Goal: Transaction & Acquisition: Purchase product/service

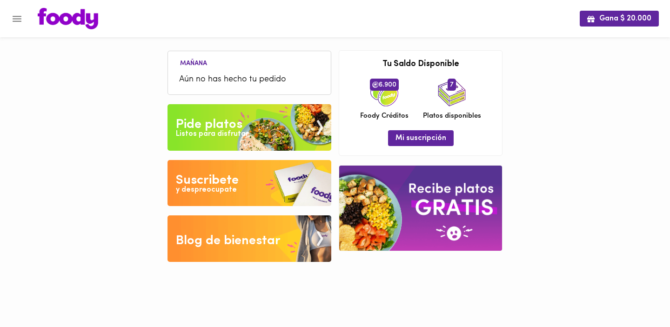
click at [243, 125] on img at bounding box center [249, 127] width 164 height 47
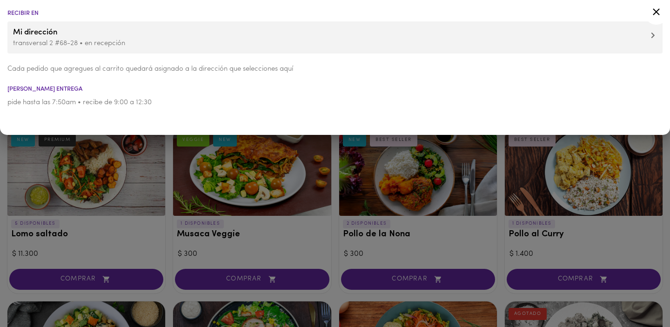
click at [663, 181] on div at bounding box center [335, 163] width 670 height 327
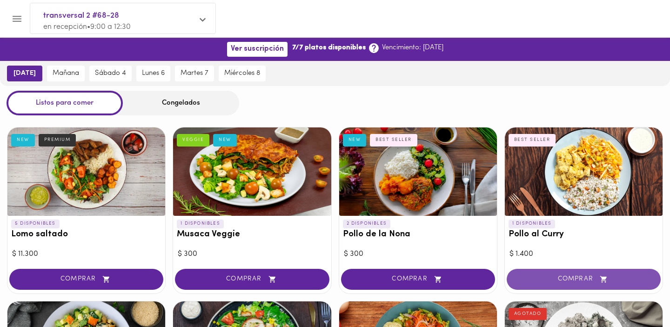
click at [557, 274] on button "COMPRAR" at bounding box center [584, 279] width 154 height 21
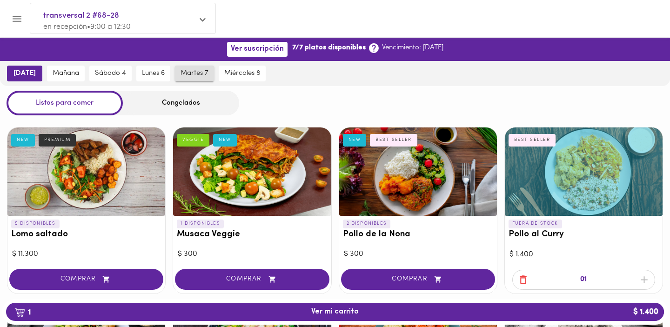
click at [182, 75] on span "martes 7" at bounding box center [195, 73] width 28 height 8
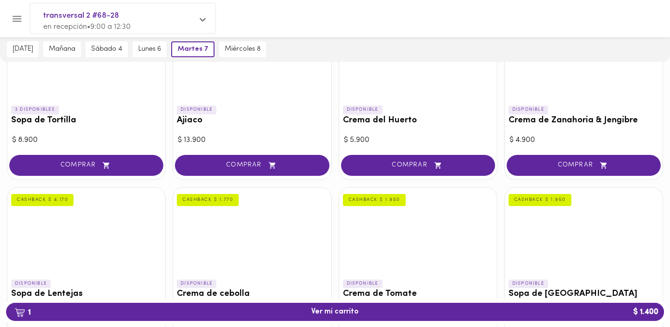
scroll to position [147, 0]
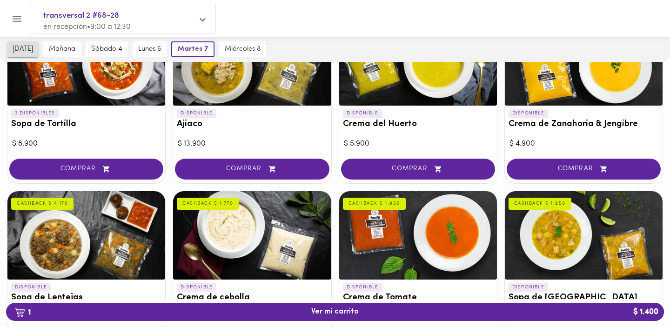
click at [26, 50] on span "[DATE]" at bounding box center [23, 49] width 20 height 8
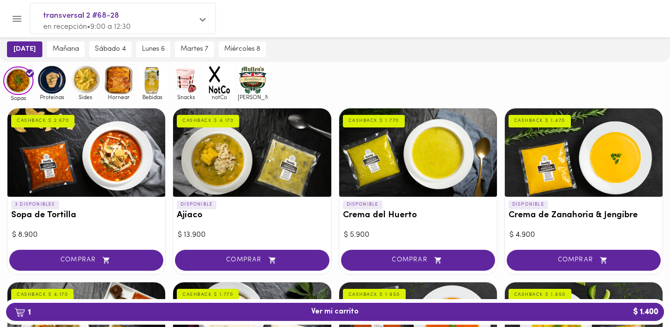
scroll to position [56, 0]
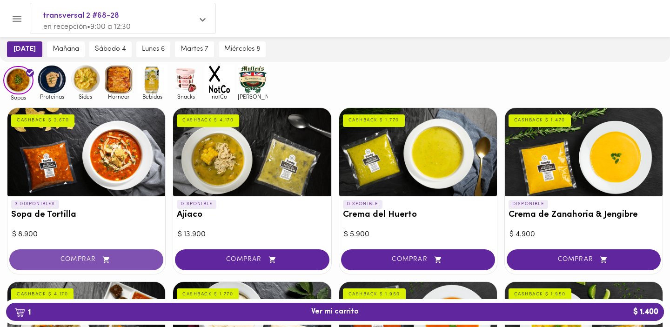
click at [98, 254] on button "COMPRAR" at bounding box center [86, 259] width 154 height 21
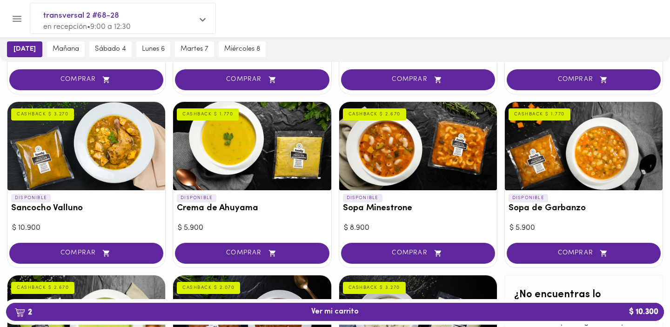
scroll to position [410, 0]
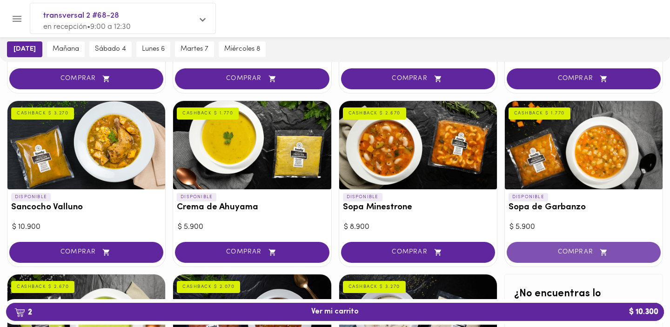
click at [591, 256] on button "COMPRAR" at bounding box center [584, 252] width 154 height 21
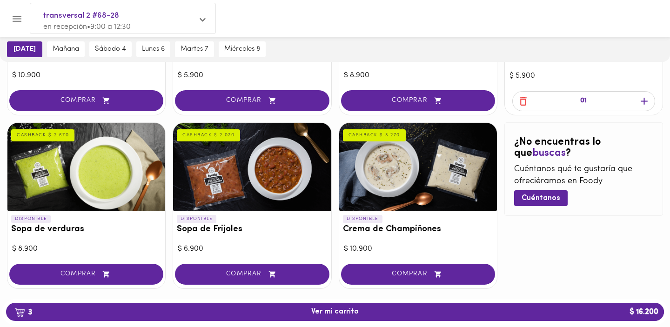
scroll to position [577, 0]
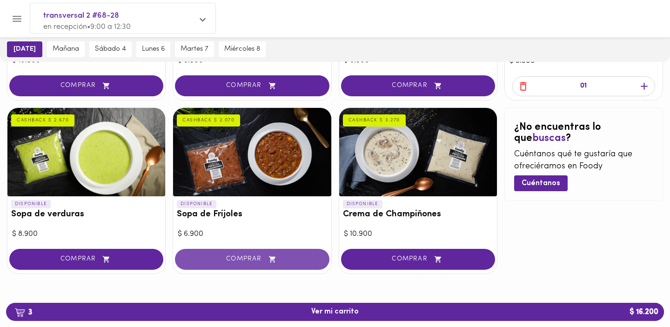
click at [265, 252] on button "COMPRAR" at bounding box center [252, 259] width 154 height 21
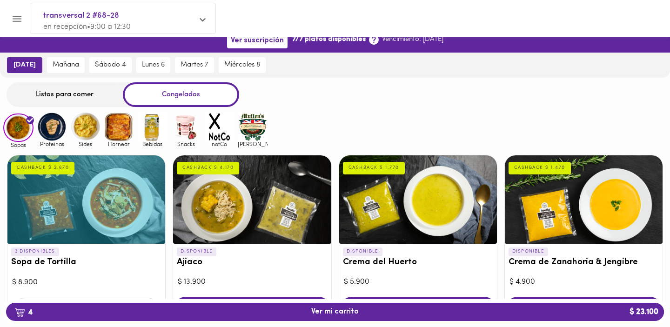
scroll to position [0, 0]
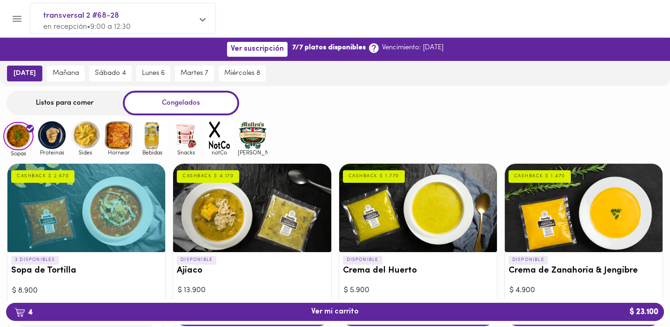
click at [254, 139] on img at bounding box center [253, 135] width 30 height 30
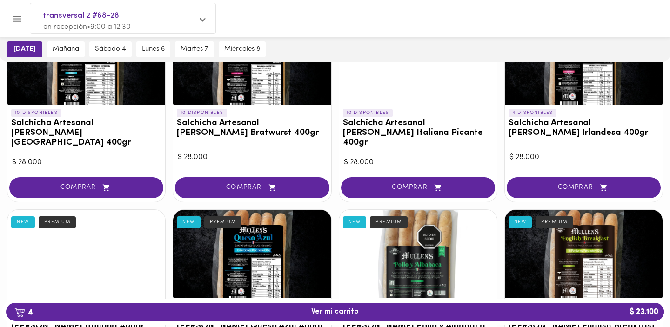
scroll to position [158, 0]
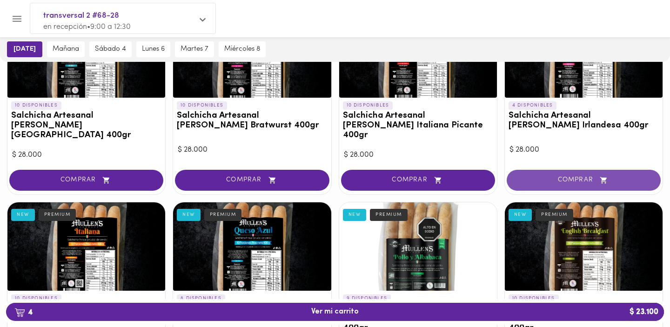
click at [560, 175] on button "COMPRAR" at bounding box center [584, 180] width 154 height 21
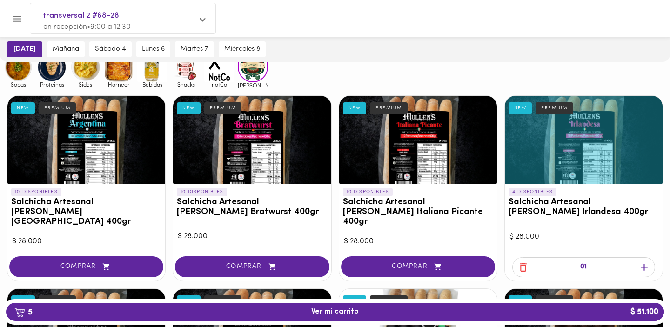
scroll to position [0, 0]
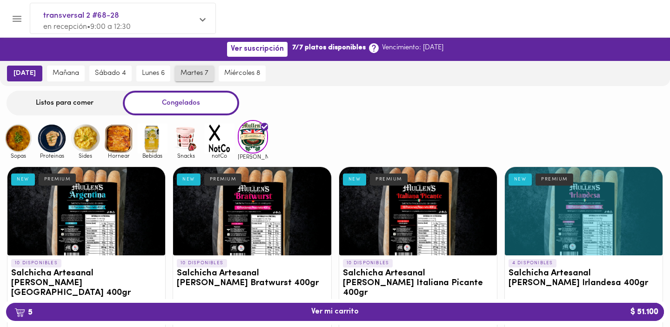
click at [183, 76] on span "martes 7" at bounding box center [195, 73] width 28 height 8
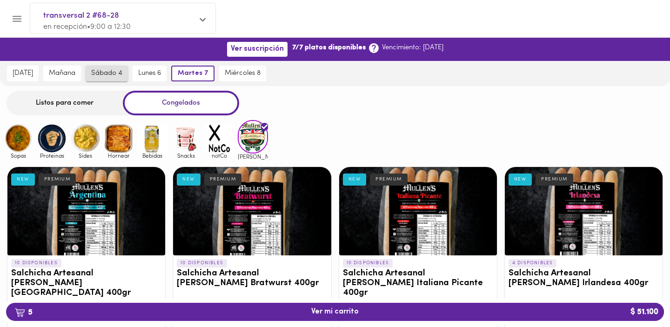
click at [100, 72] on span "sábado 4" at bounding box center [106, 73] width 31 height 8
click at [69, 106] on div "Listos para comer" at bounding box center [65, 103] width 116 height 25
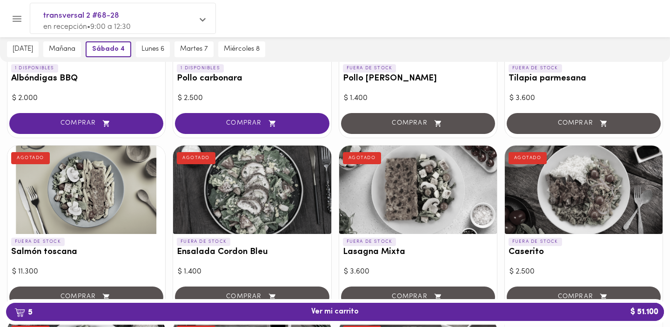
scroll to position [218, 0]
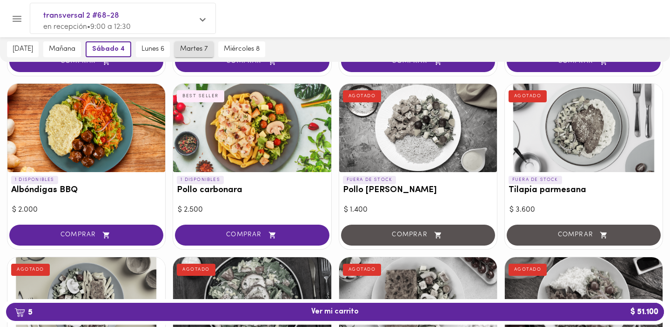
click at [194, 52] on span "martes 7" at bounding box center [194, 49] width 28 height 8
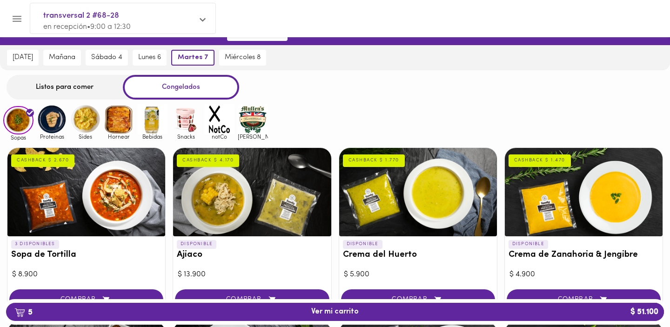
scroll to position [20, 0]
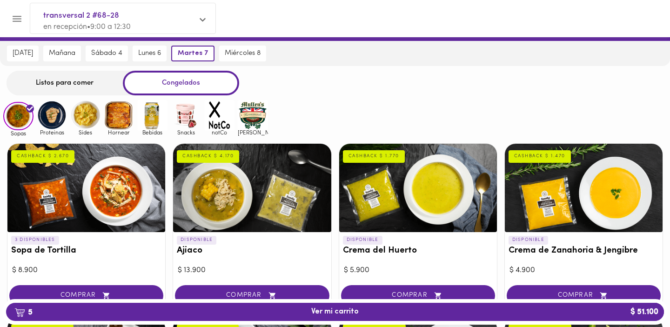
click at [80, 85] on div "Listos para comer" at bounding box center [65, 83] width 116 height 25
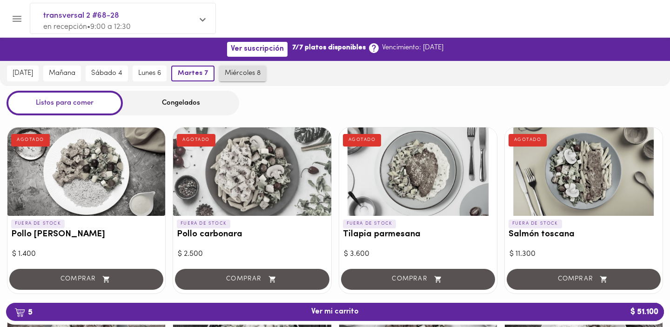
click at [241, 75] on span "miércoles 8" at bounding box center [243, 73] width 36 height 8
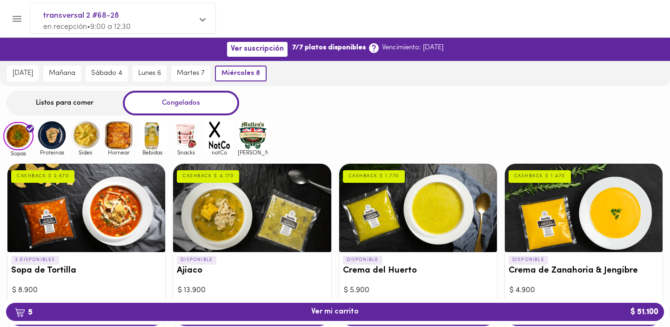
click at [81, 100] on div "Listos para comer" at bounding box center [65, 103] width 116 height 25
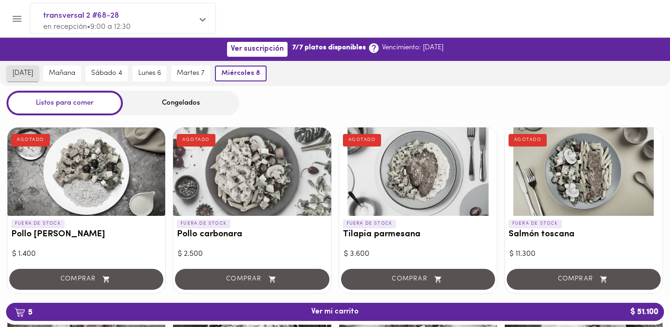
click at [13, 75] on span "[DATE]" at bounding box center [23, 73] width 20 height 8
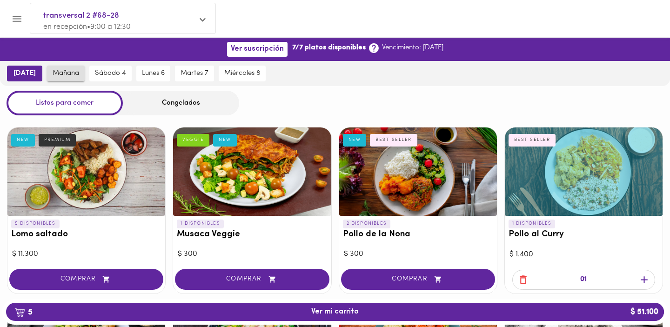
click at [59, 75] on span "mañana" at bounding box center [66, 73] width 27 height 8
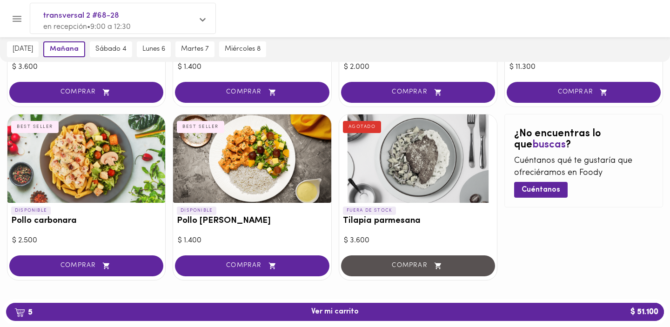
scroll to position [541, 0]
